Goal: Task Accomplishment & Management: Complete application form

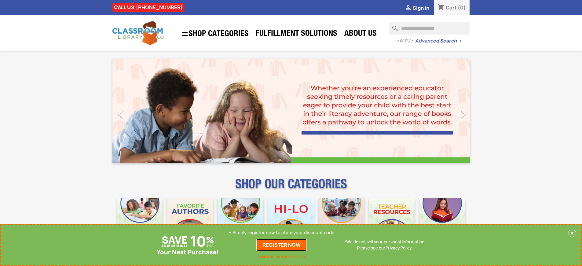
click at [282, 245] on link "REGISTER NOW" at bounding box center [281, 245] width 50 height 12
click at [282, 233] on p "+ Simply register now to claim your discount code" at bounding box center [282, 232] width 106 height 6
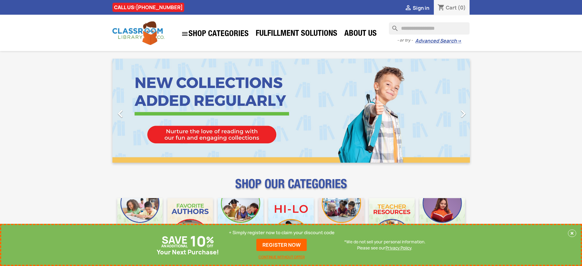
click at [282, 233] on p "+ Simply register now to claim your discount code" at bounding box center [282, 232] width 106 height 6
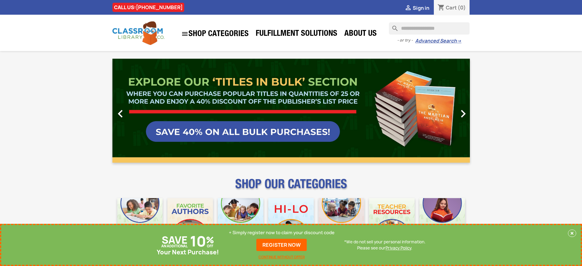
click at [282, 233] on p "+ Simply register now to claim your discount code" at bounding box center [282, 232] width 106 height 6
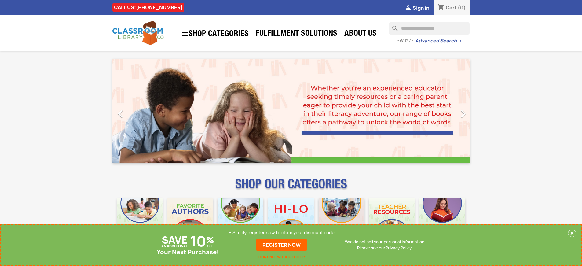
click at [282, 233] on p "+ Simply register now to claim your discount code" at bounding box center [282, 232] width 106 height 6
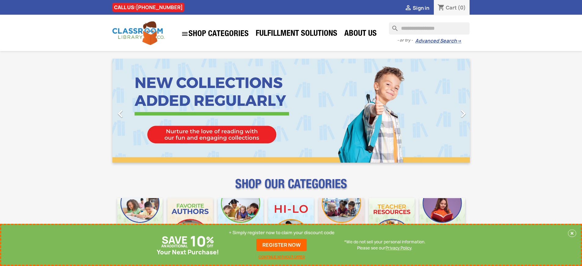
click at [282, 233] on p "+ Simply register now to claim your discount code" at bounding box center [282, 232] width 106 height 6
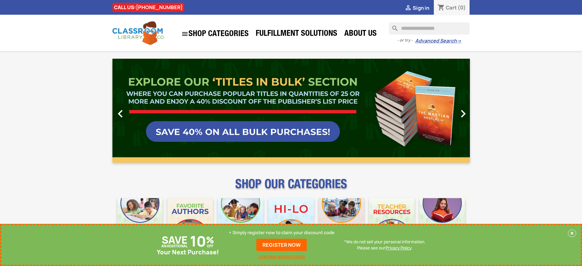
click at [282, 233] on p "+ Simply register now to claim your discount code" at bounding box center [282, 232] width 106 height 6
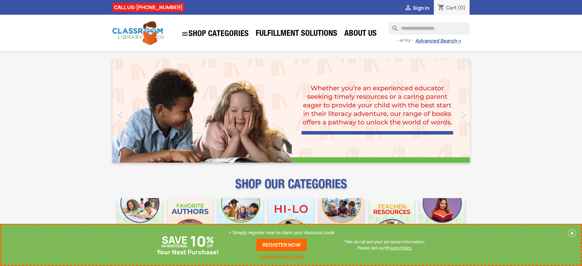
click at [282, 233] on p "+ Simply register now to claim your discount code" at bounding box center [282, 232] width 106 height 6
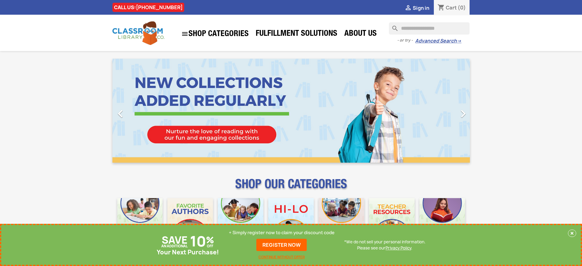
click at [282, 233] on p "+ Simply register now to claim your discount code" at bounding box center [282, 232] width 106 height 6
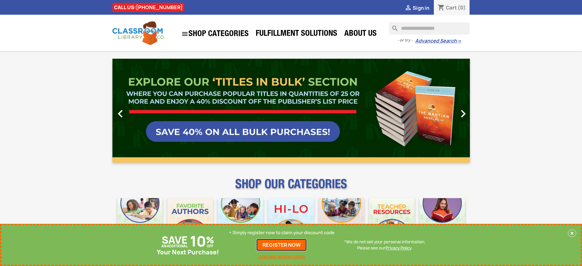
click at [282, 245] on link "REGISTER NOW" at bounding box center [281, 245] width 50 height 12
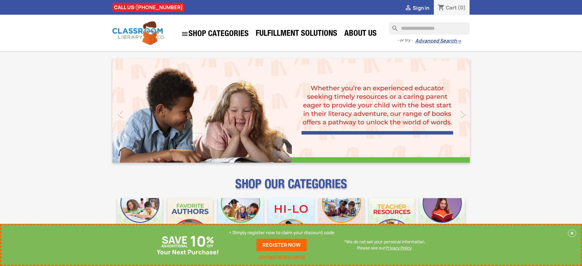
click at [282, 233] on p "+ Simply register now to claim your discount code" at bounding box center [282, 232] width 106 height 6
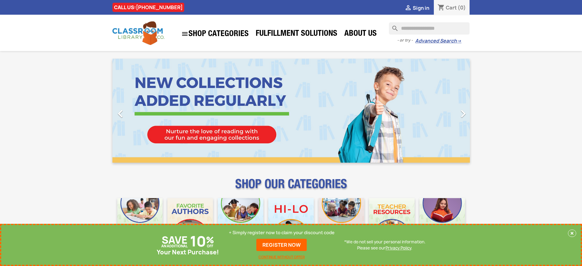
click at [282, 233] on p "+ Simply register now to claim your discount code" at bounding box center [282, 232] width 106 height 6
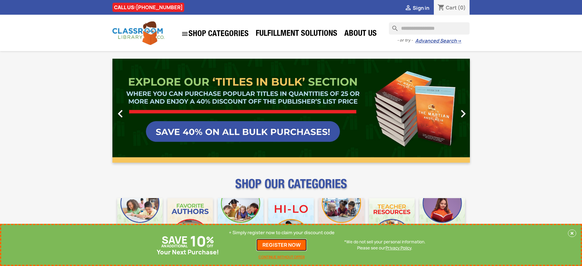
click at [282, 245] on link "REGISTER NOW" at bounding box center [281, 245] width 50 height 12
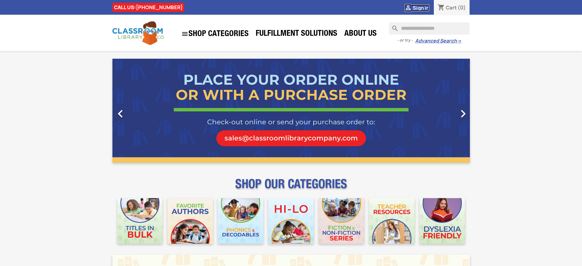
click at [421, 8] on span "Sign in" at bounding box center [421, 8] width 16 height 7
